Goal: Information Seeking & Learning: Find specific fact

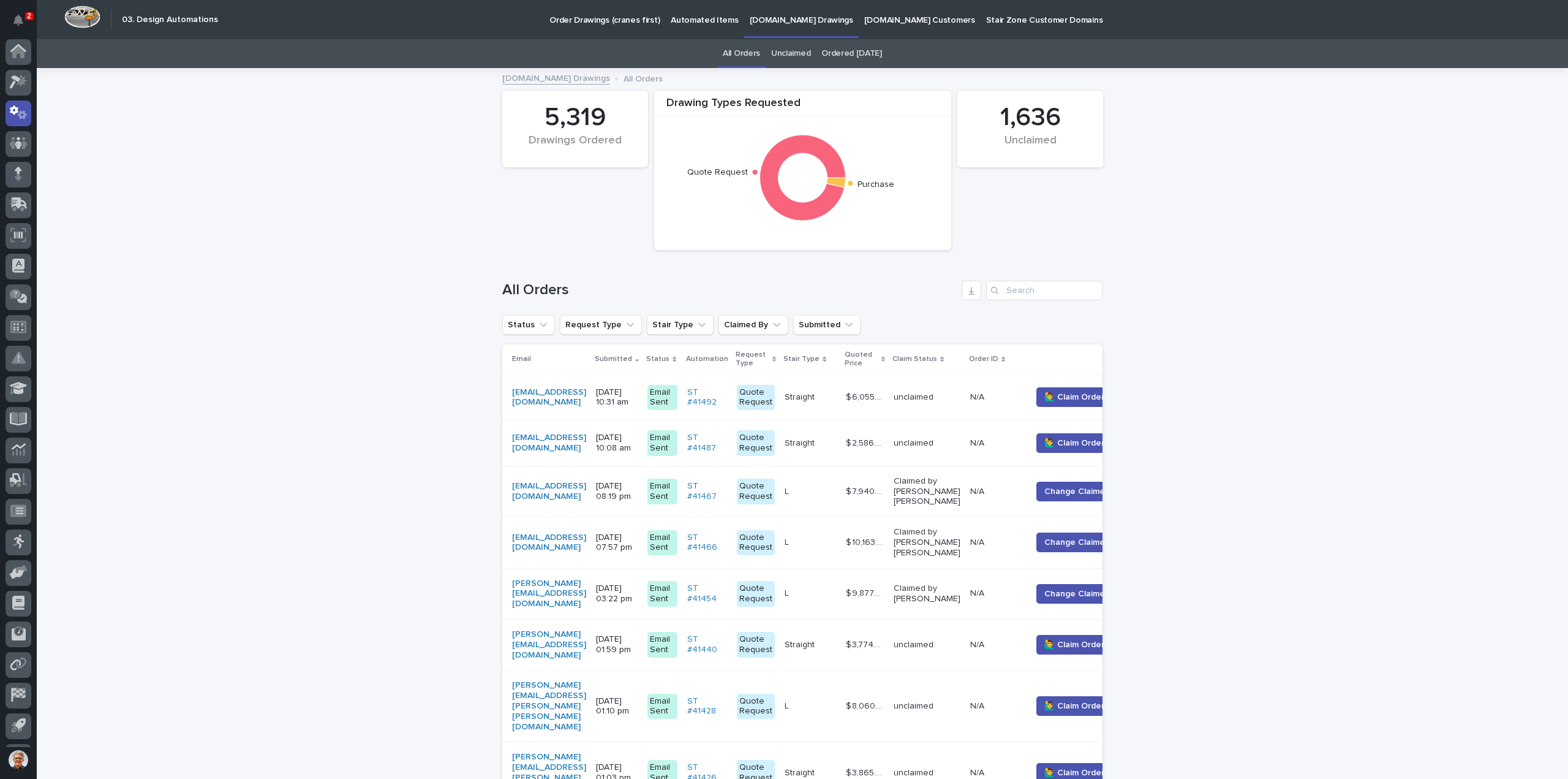
scroll to position [27, 0]
click at [13, 206] on icon at bounding box center [18, 208] width 16 height 14
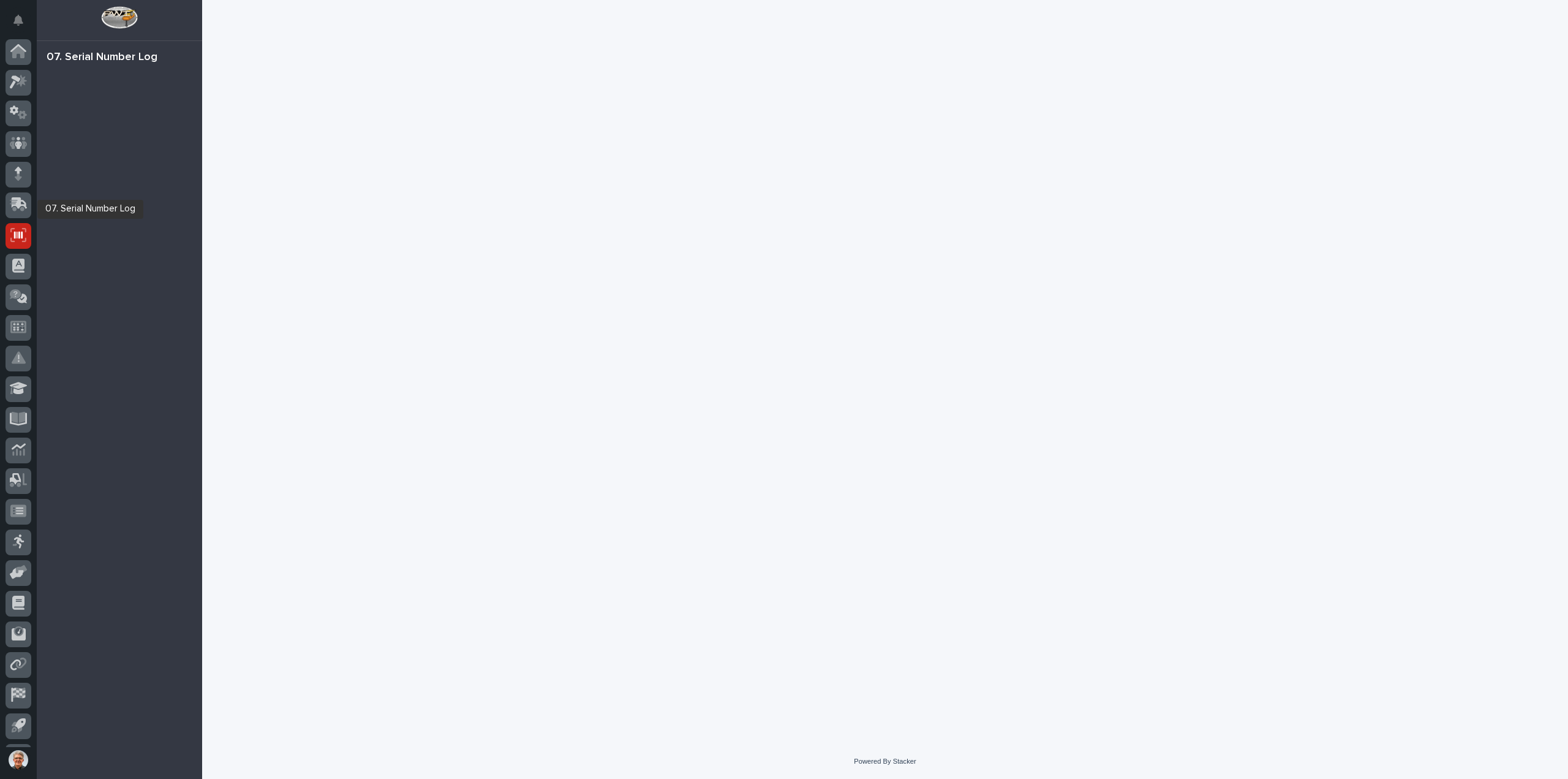
scroll to position [27, 0]
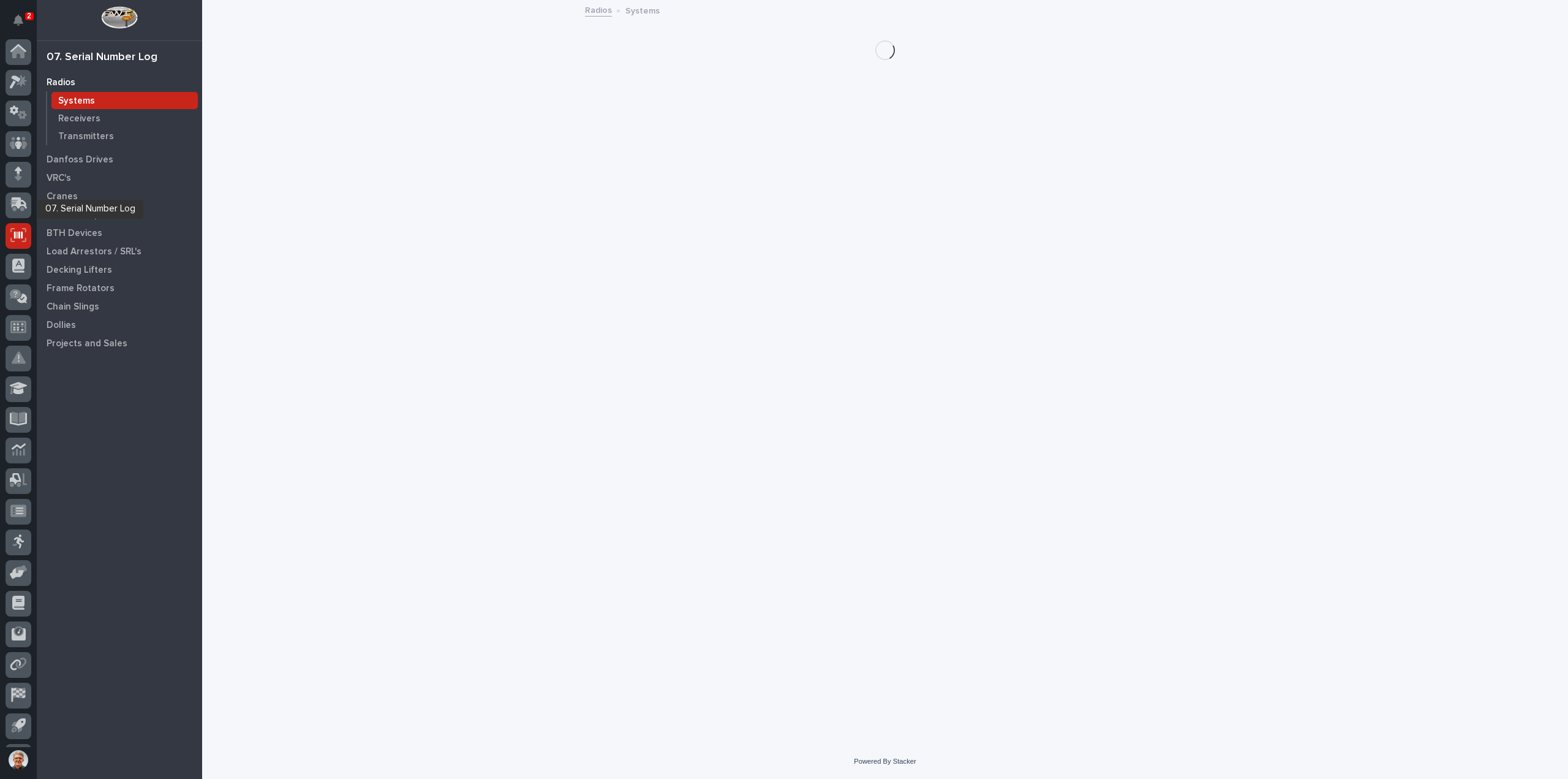
scroll to position [27, 0]
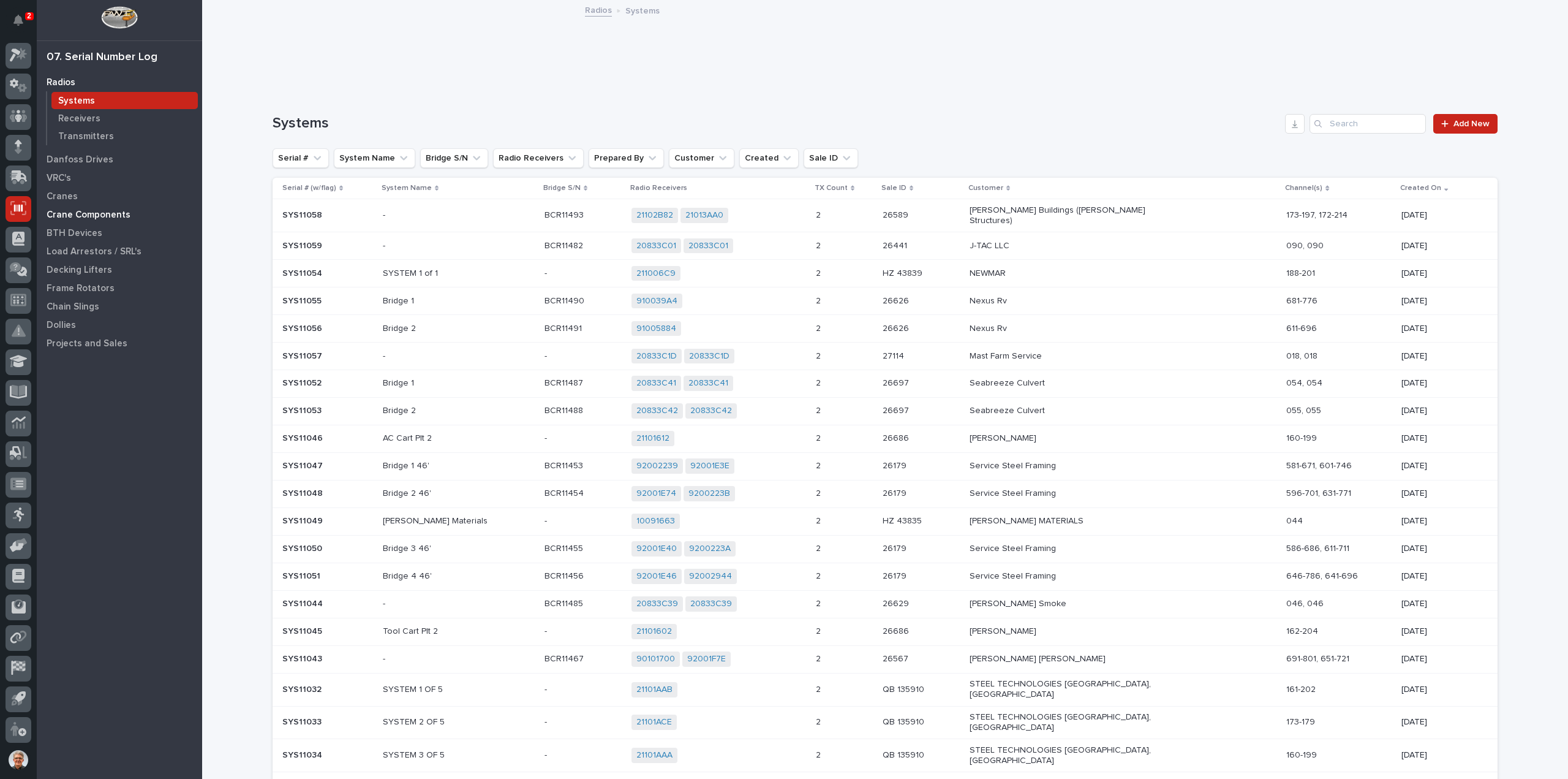
click at [70, 213] on p "Crane Components" at bounding box center [88, 215] width 84 height 11
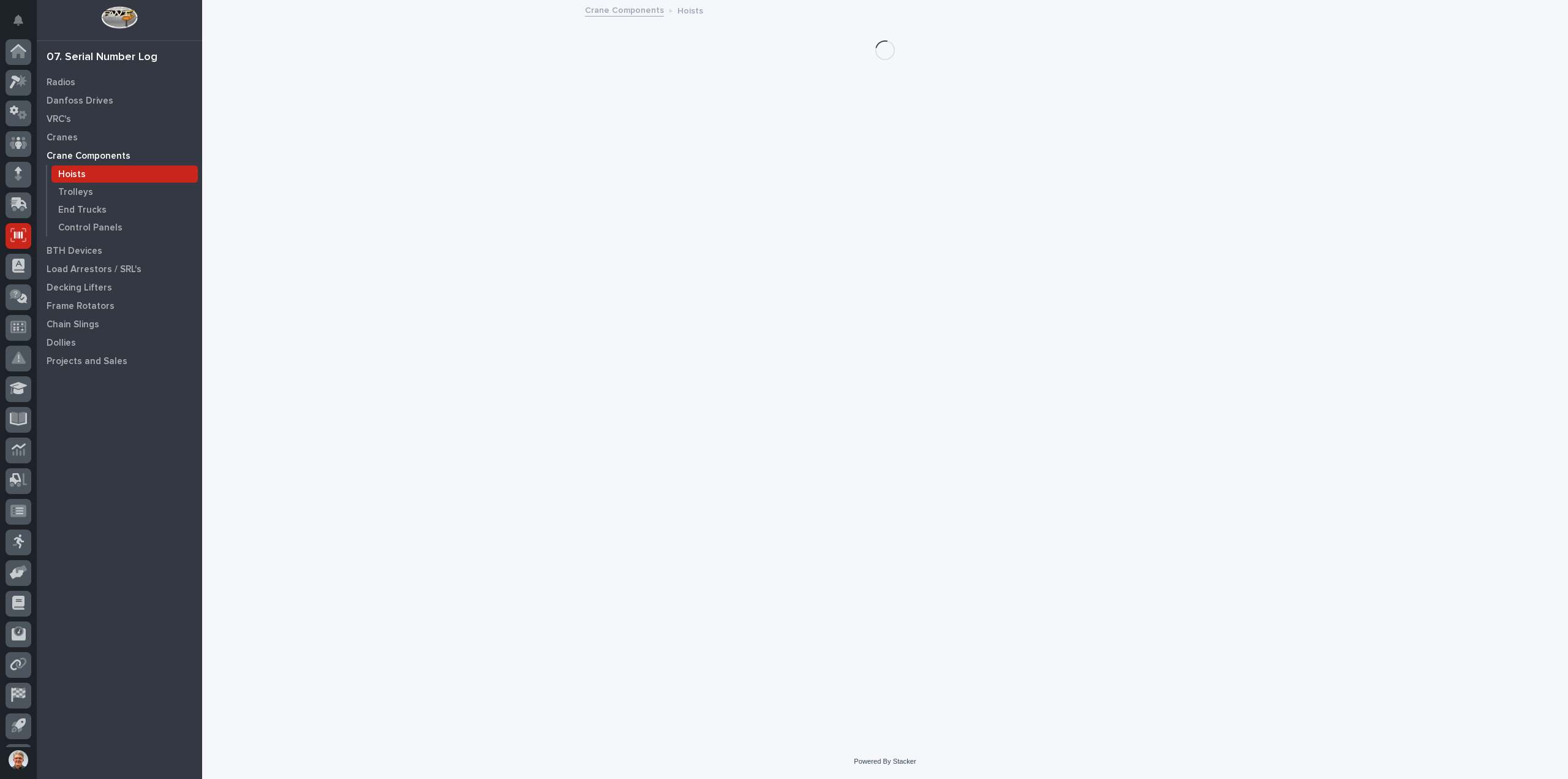
scroll to position [27, 0]
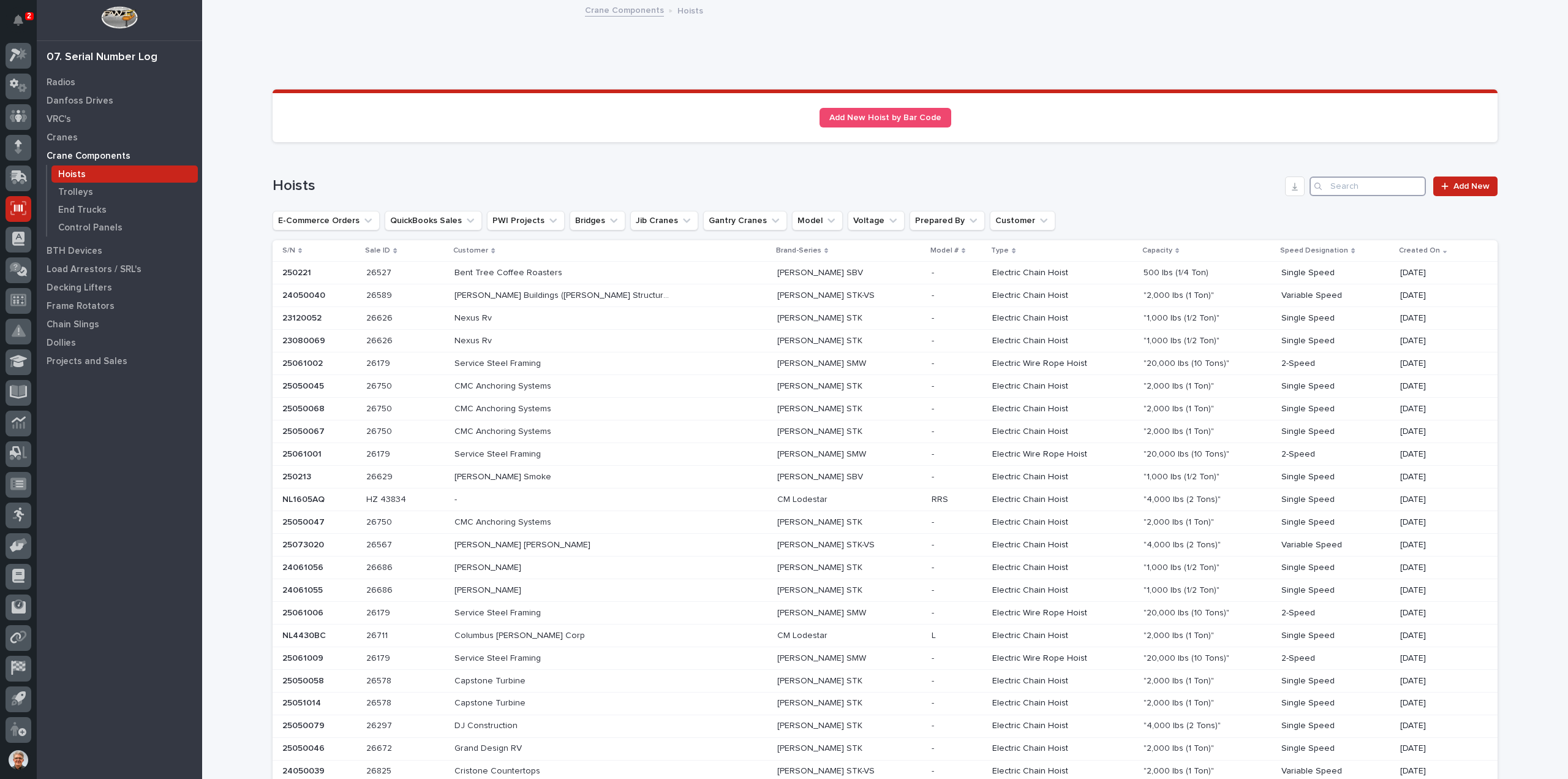
click at [1366, 186] on input "Search" at bounding box center [1369, 186] width 117 height 20
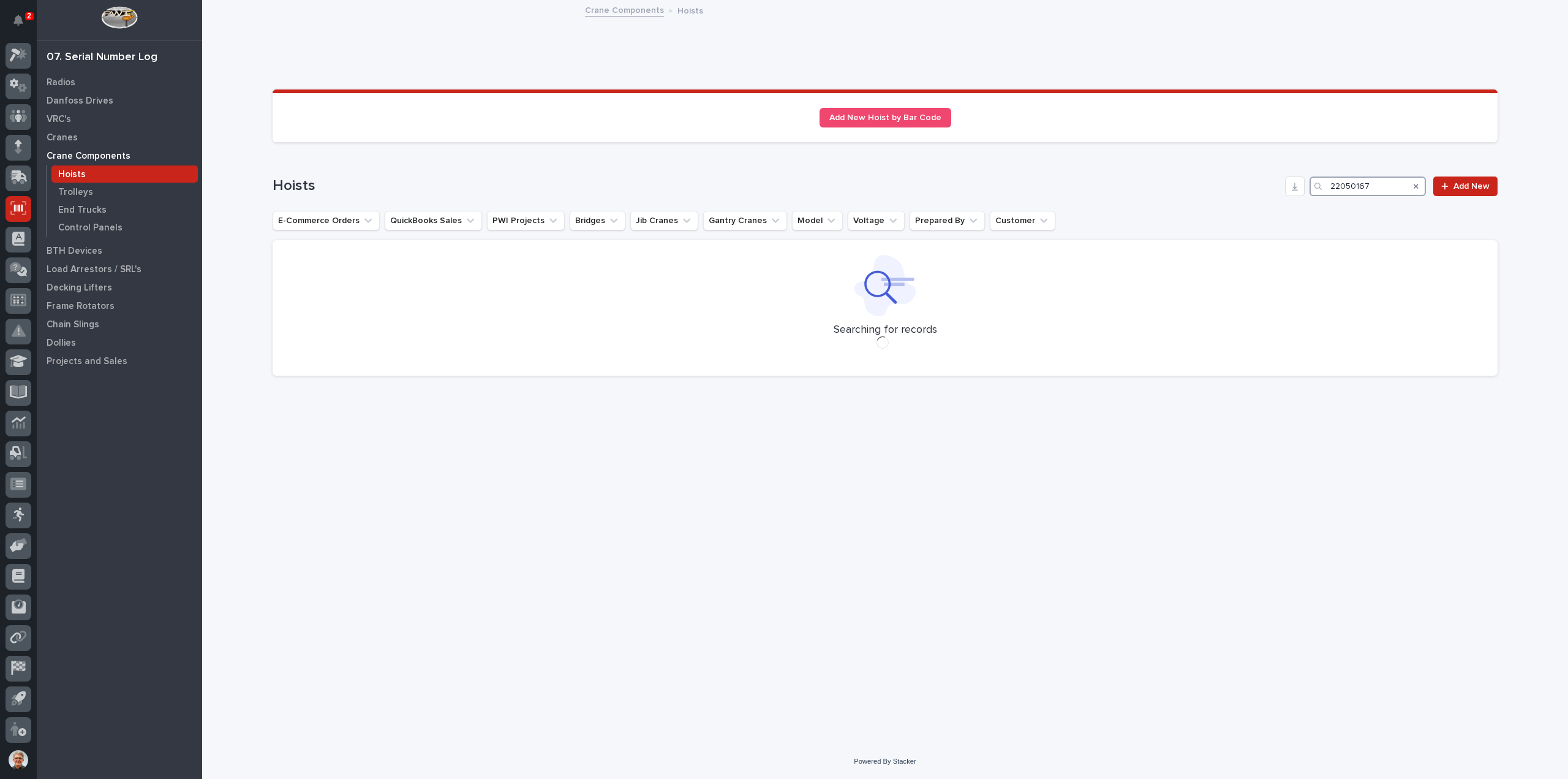
type input "22050167"
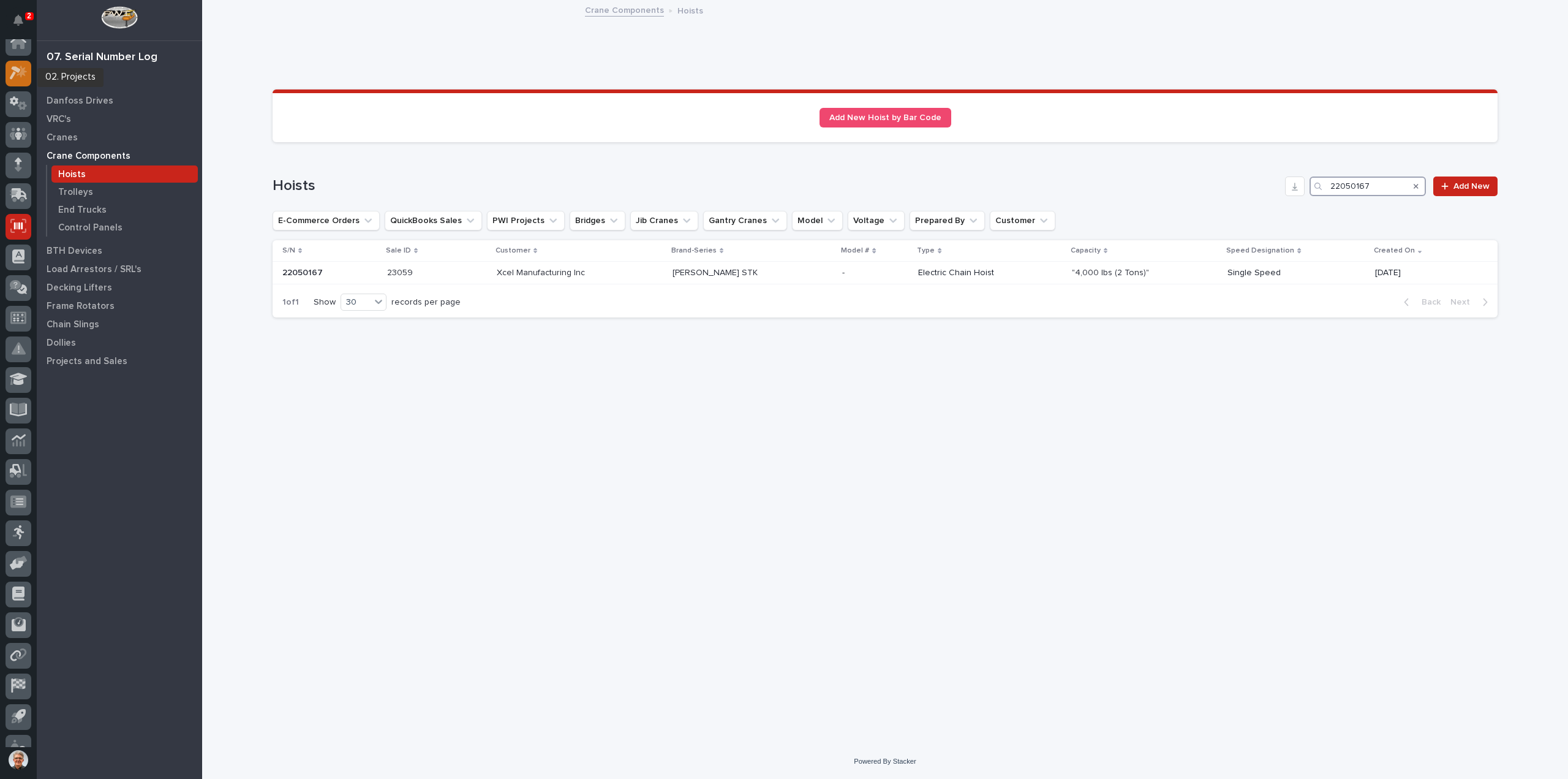
scroll to position [0, 0]
click at [17, 49] on icon at bounding box center [18, 52] width 12 height 12
